Goal: Transaction & Acquisition: Obtain resource

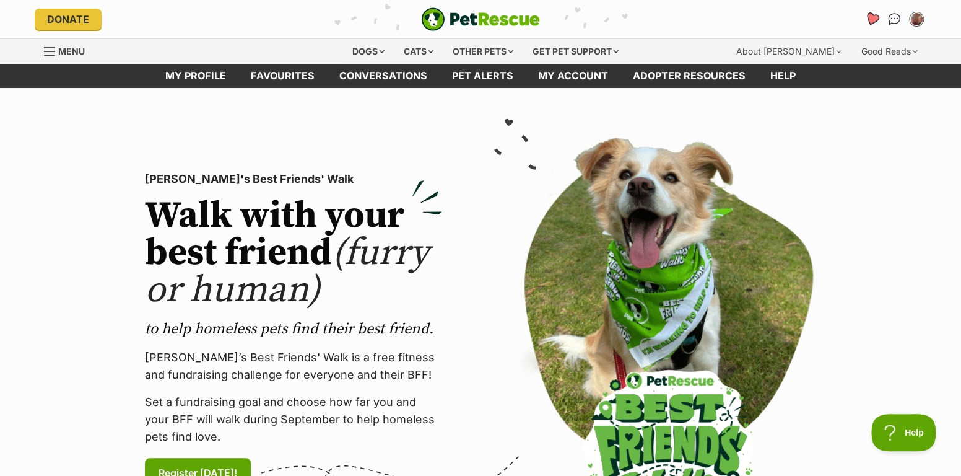
click at [873, 13] on icon "Favourites" at bounding box center [872, 19] width 15 height 14
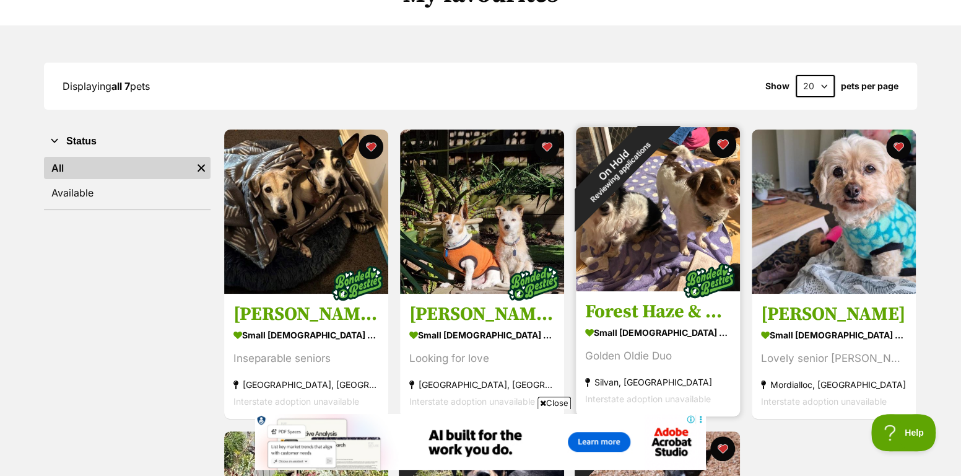
click at [725, 138] on button "favourite" at bounding box center [722, 144] width 27 height 27
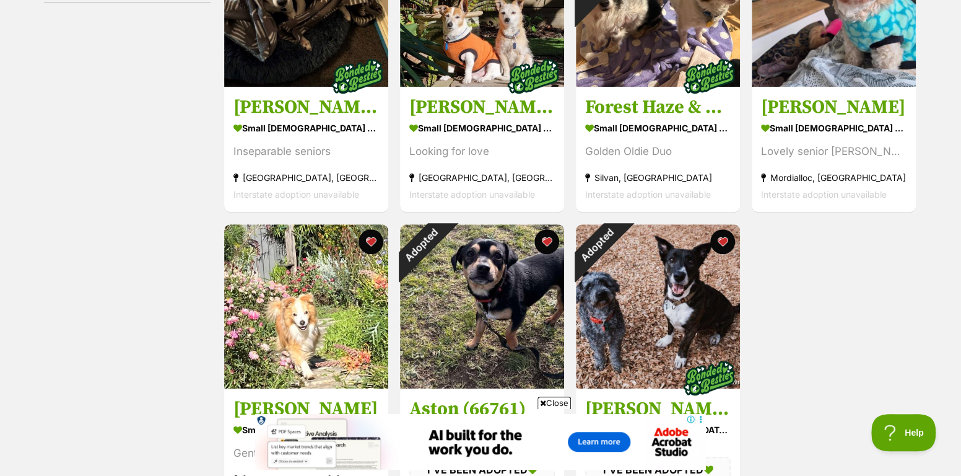
scroll to position [495, 0]
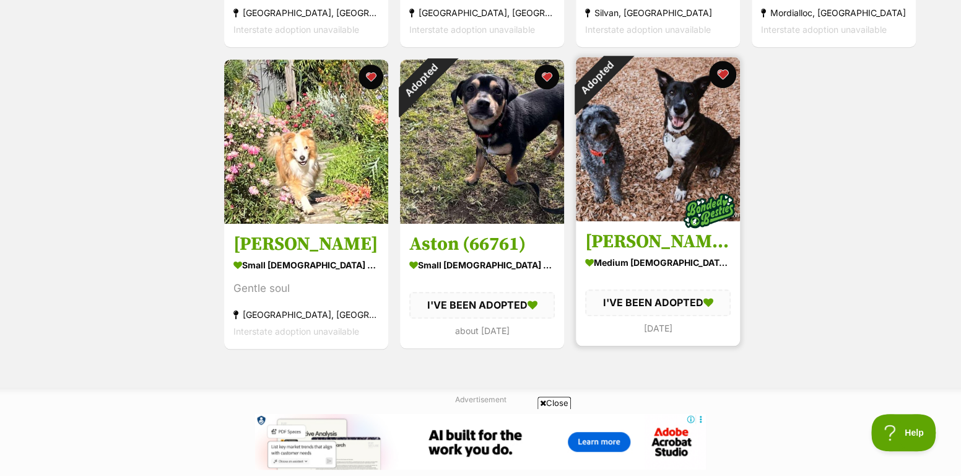
click at [725, 69] on button "favourite" at bounding box center [722, 74] width 27 height 27
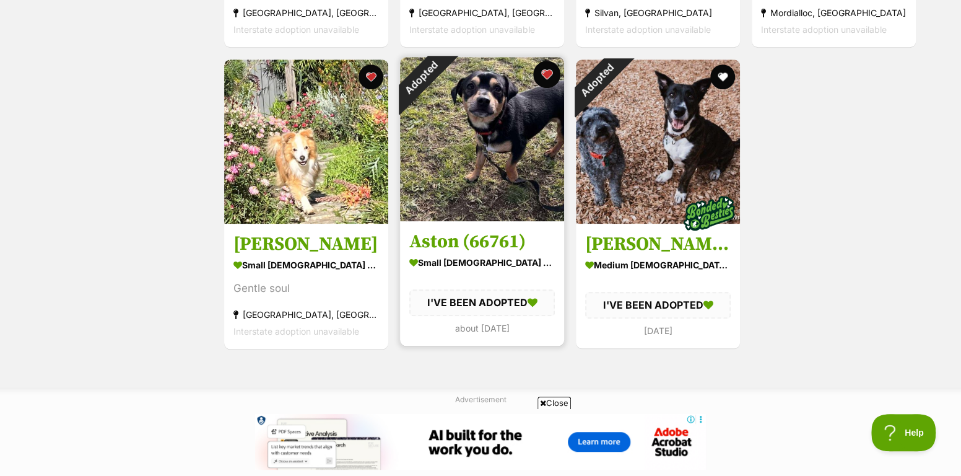
click at [542, 75] on button "favourite" at bounding box center [546, 74] width 27 height 27
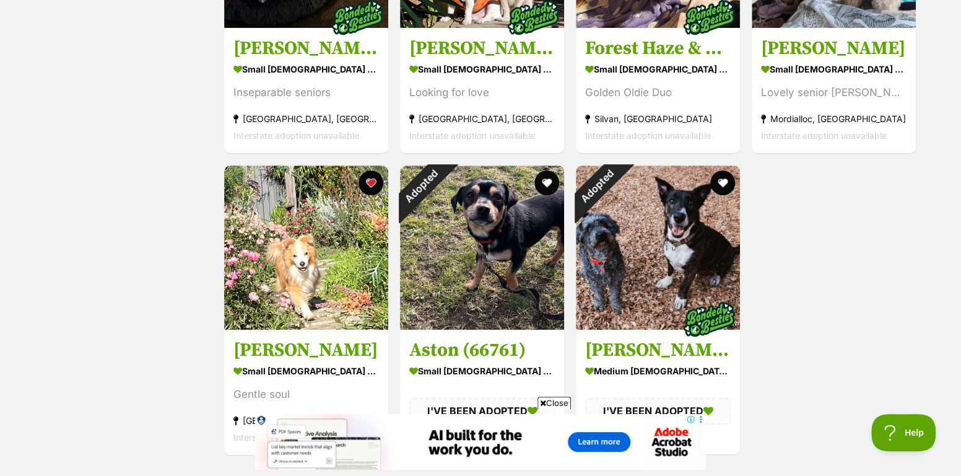
scroll to position [165, 0]
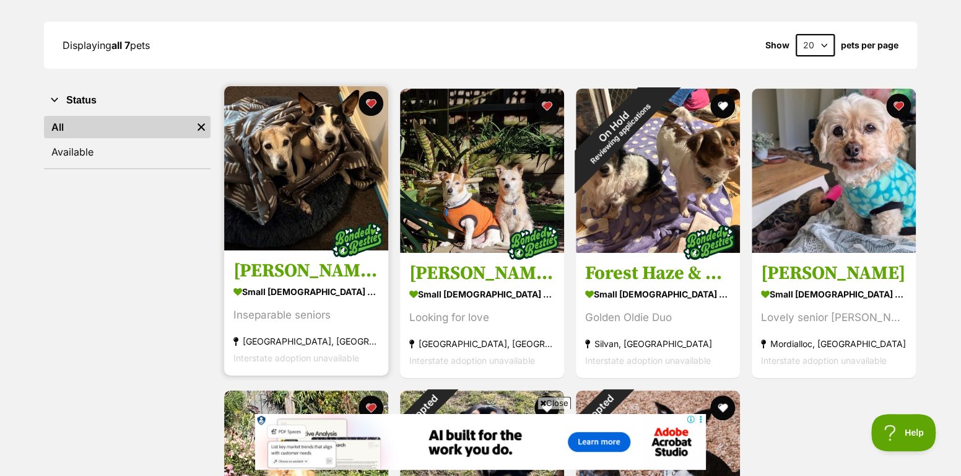
click at [344, 166] on img at bounding box center [306, 168] width 164 height 164
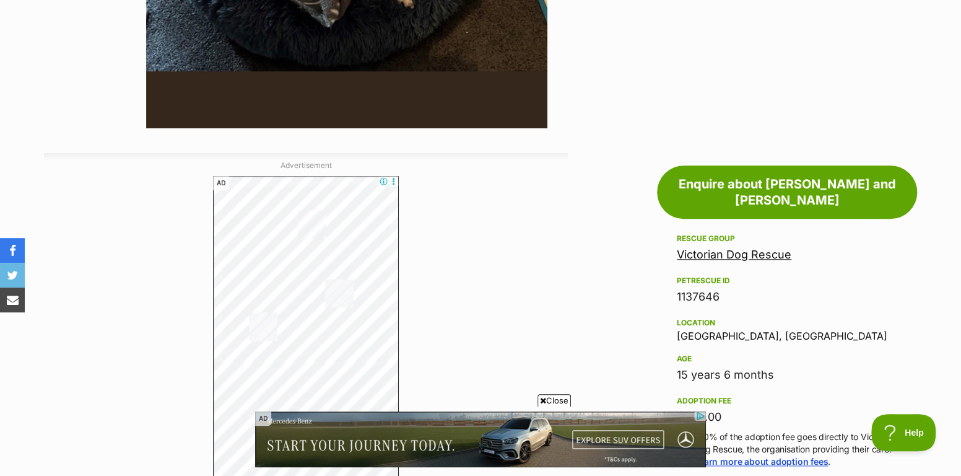
scroll to position [244, 0]
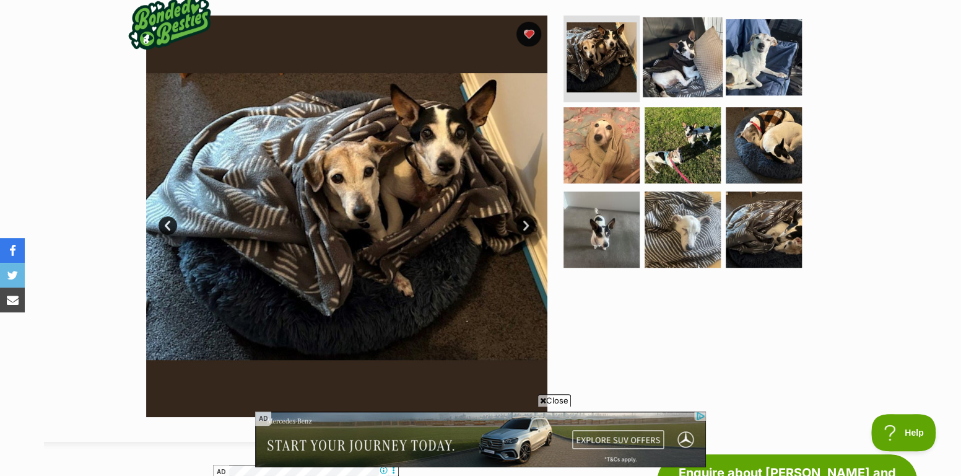
click at [683, 61] on img at bounding box center [683, 57] width 80 height 80
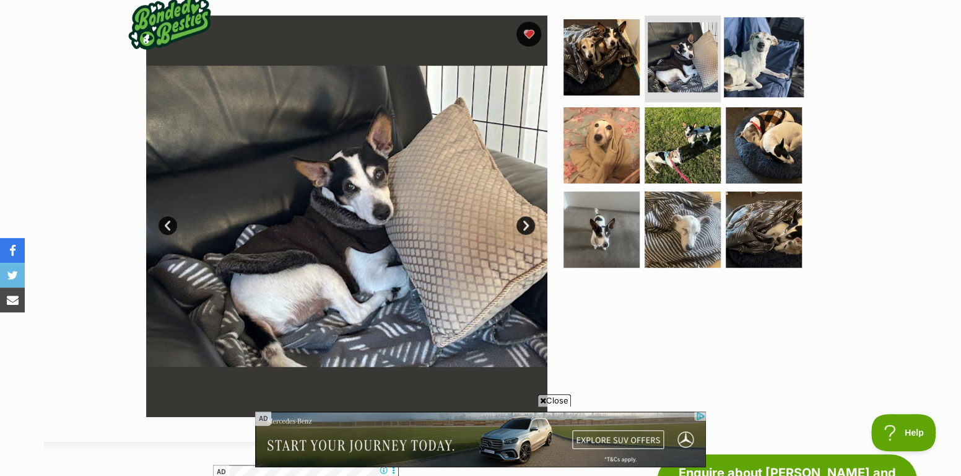
click at [746, 68] on img at bounding box center [764, 57] width 80 height 80
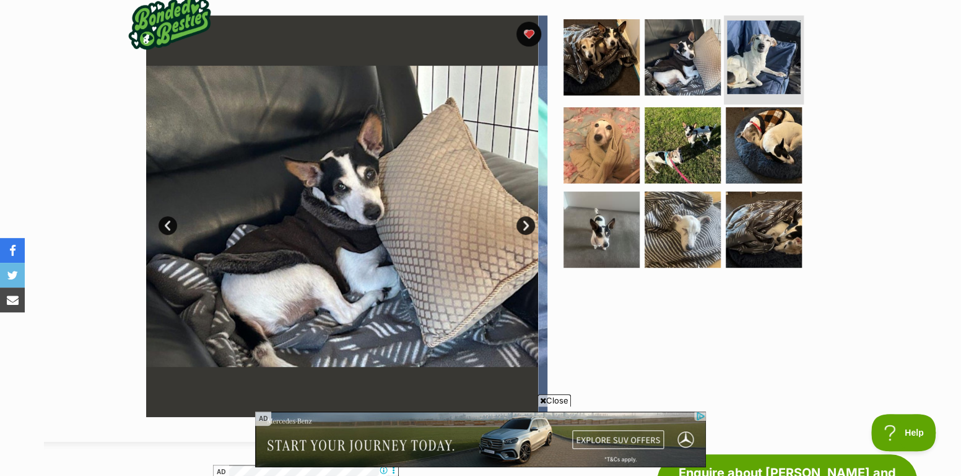
scroll to position [0, 0]
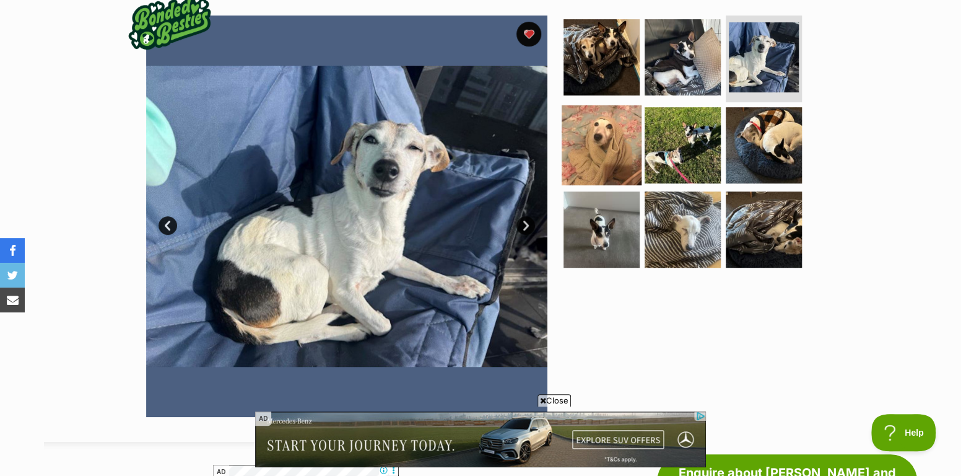
click at [581, 131] on img at bounding box center [602, 145] width 80 height 80
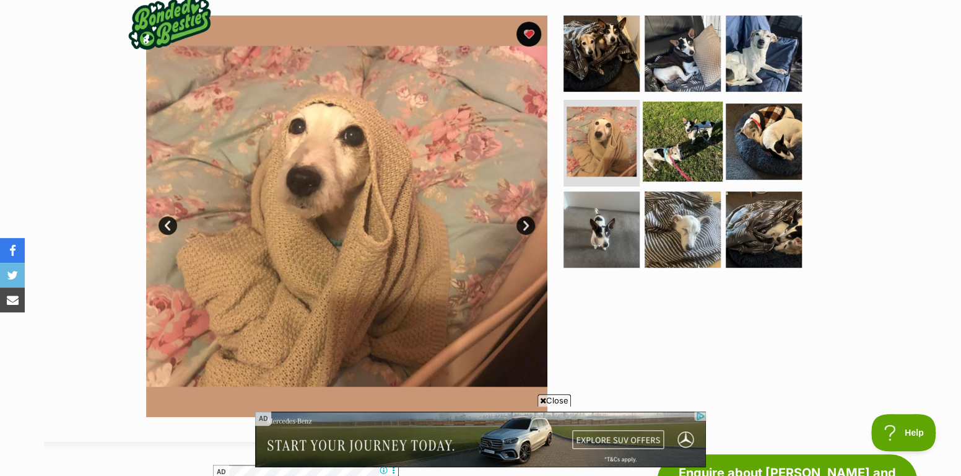
click at [661, 124] on img at bounding box center [683, 142] width 80 height 80
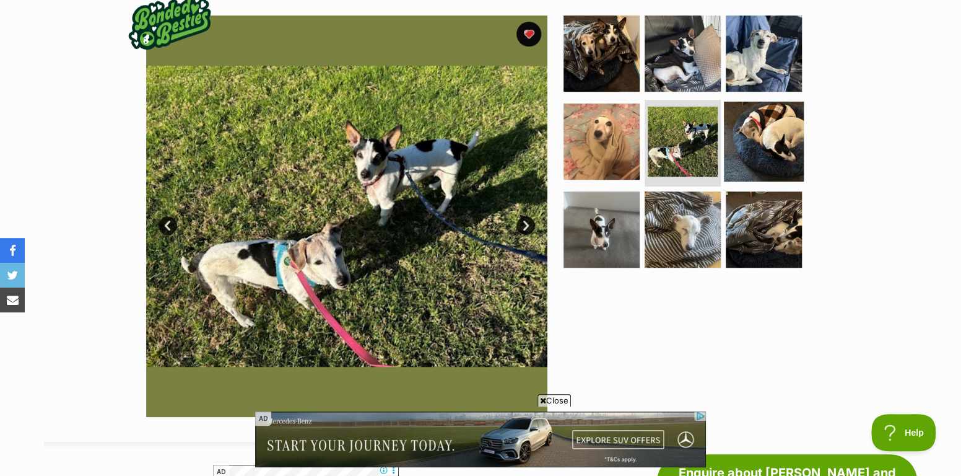
click at [745, 132] on img at bounding box center [764, 142] width 80 height 80
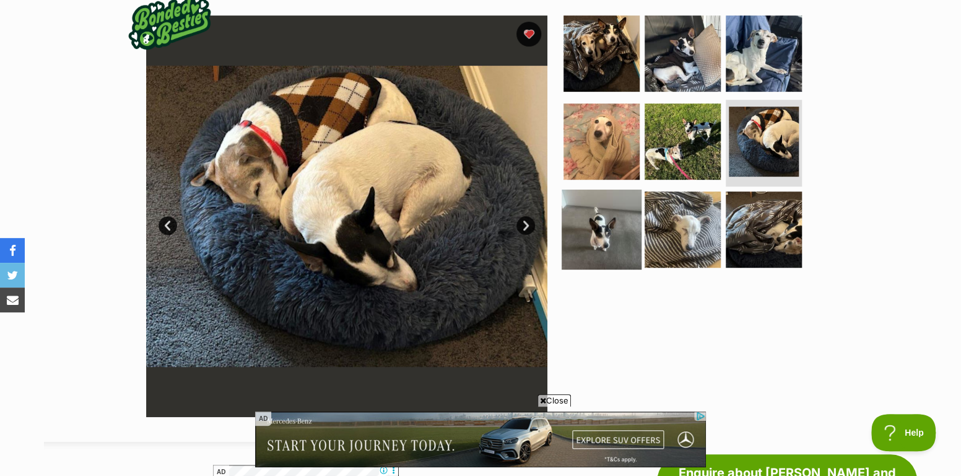
click at [601, 227] on img at bounding box center [602, 229] width 80 height 80
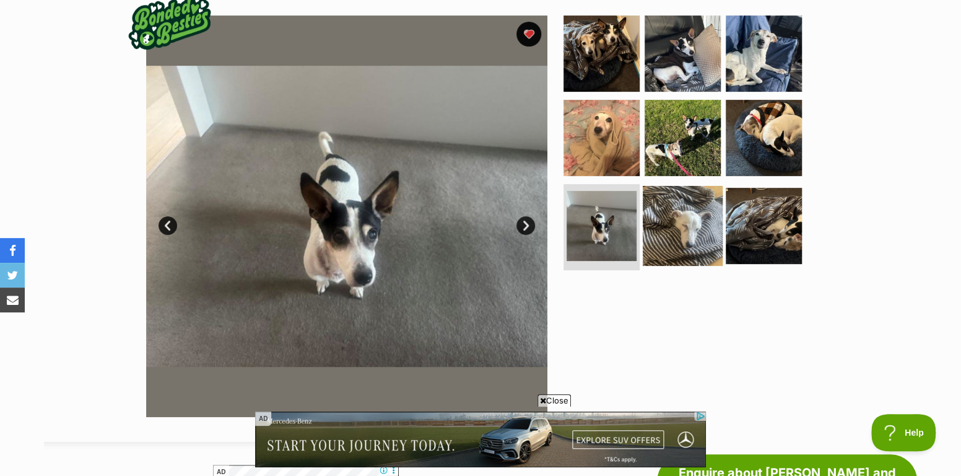
click at [681, 221] on img at bounding box center [683, 225] width 80 height 80
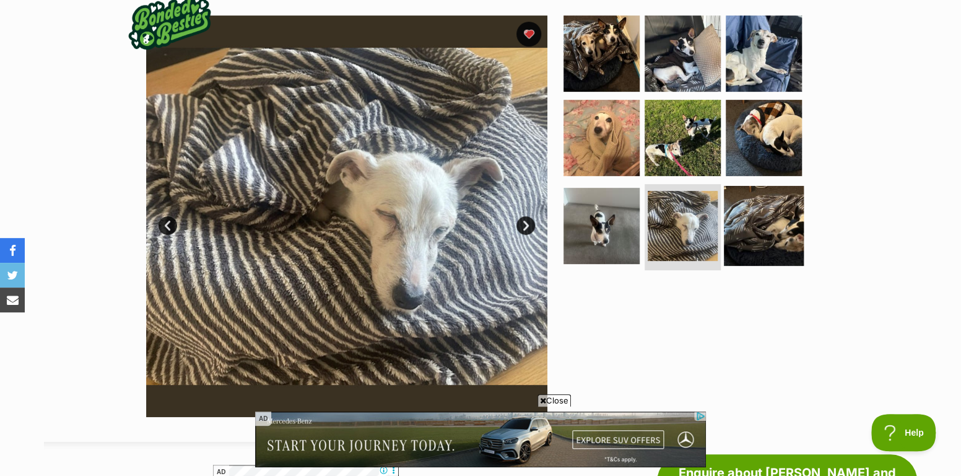
click at [746, 218] on img at bounding box center [764, 225] width 80 height 80
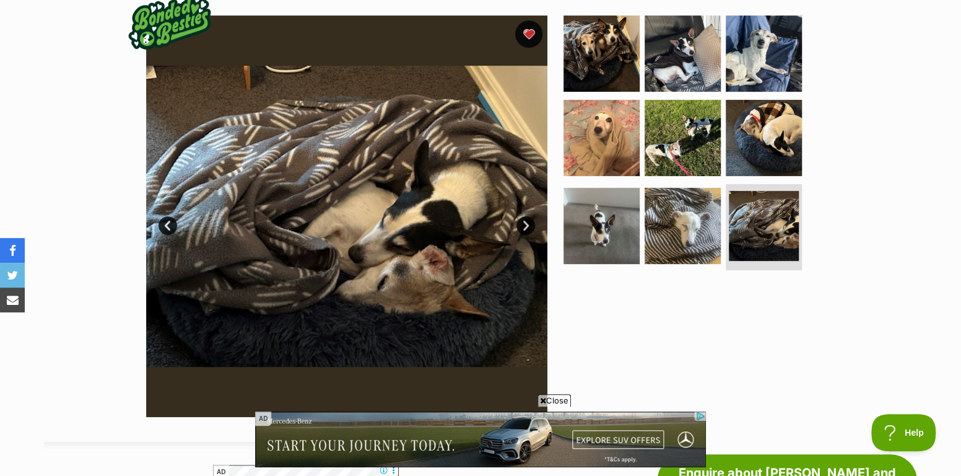
click at [526, 27] on button "favourite" at bounding box center [528, 33] width 27 height 27
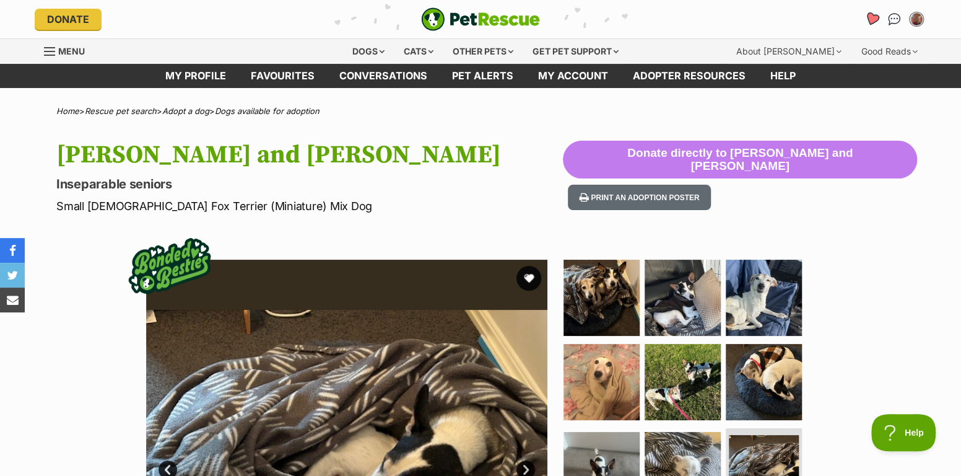
click at [870, 22] on icon "Favourites" at bounding box center [872, 19] width 15 height 14
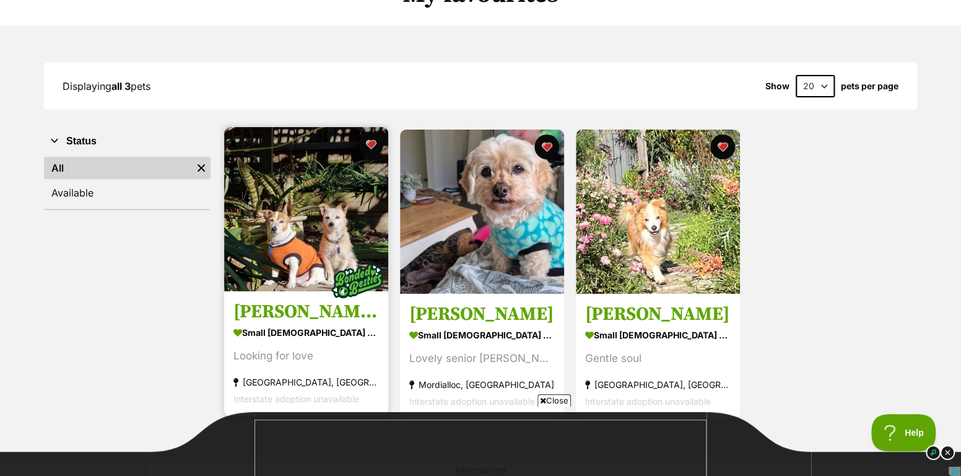
click at [279, 178] on img at bounding box center [306, 209] width 164 height 164
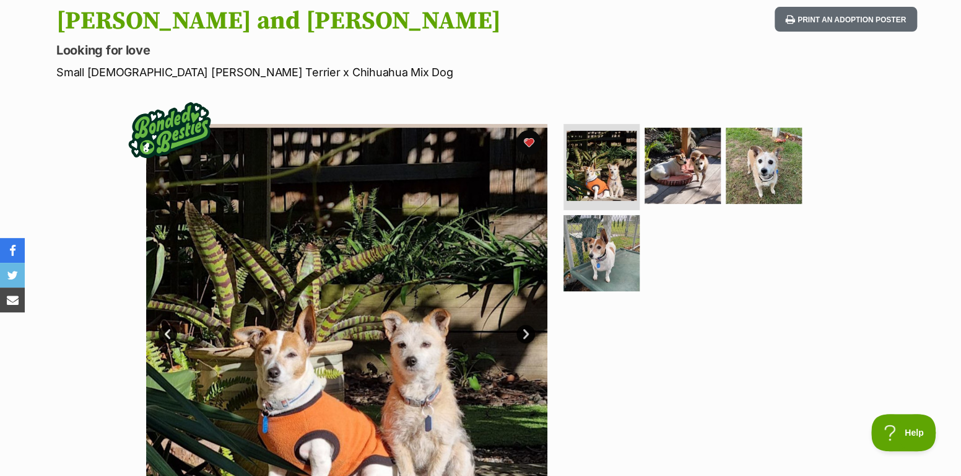
scroll to position [206, 0]
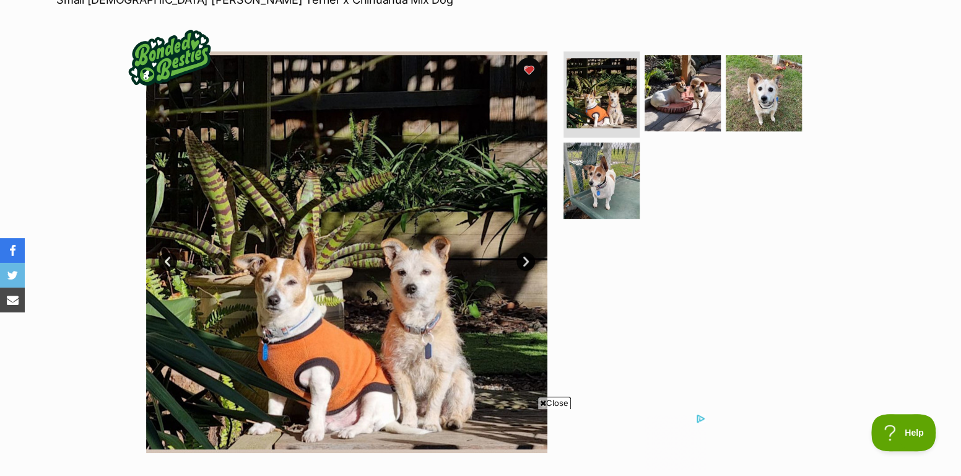
click at [563, 404] on span "Close" at bounding box center [554, 402] width 33 height 12
click at [753, 98] on img at bounding box center [764, 93] width 80 height 80
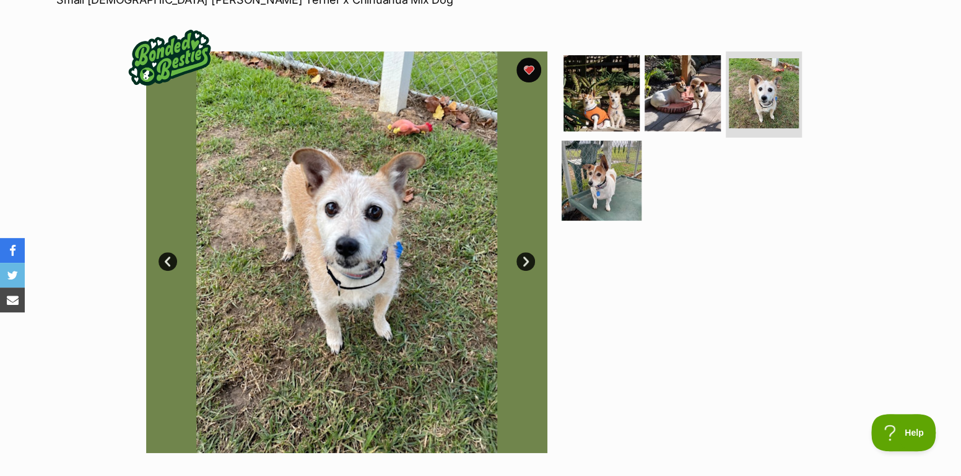
click at [597, 178] on img at bounding box center [602, 181] width 80 height 80
